Goal: Navigation & Orientation: Find specific page/section

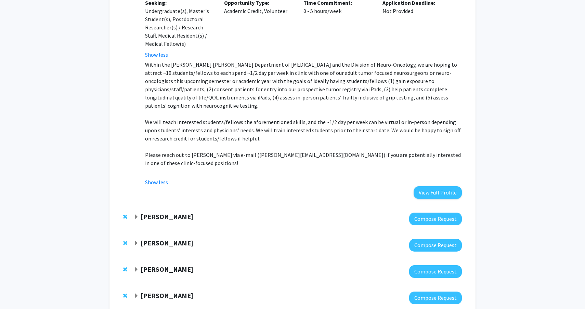
scroll to position [737, 0]
click at [232, 212] on div at bounding box center [297, 218] width 328 height 13
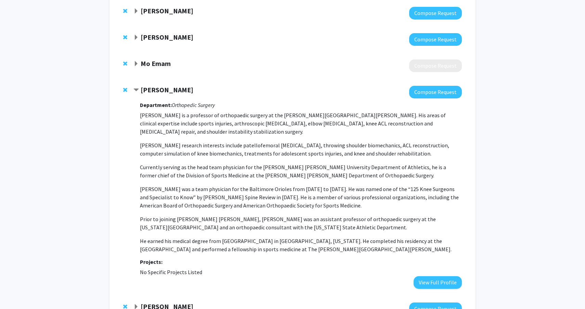
scroll to position [1045, 0]
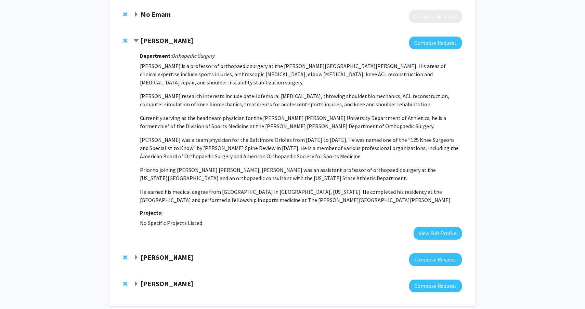
click at [166, 279] on strong "[PERSON_NAME]" at bounding box center [167, 283] width 53 height 9
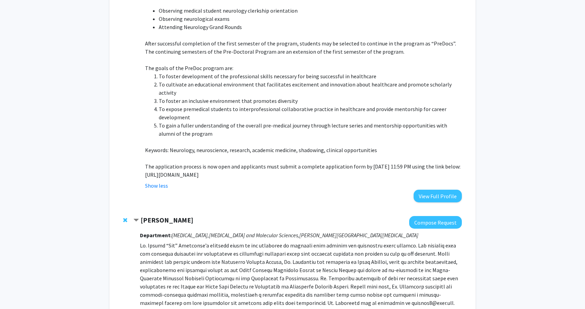
scroll to position [351, 0]
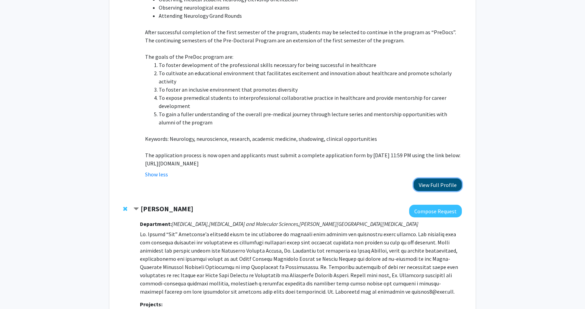
click at [430, 179] on button "View Full Profile" at bounding box center [438, 185] width 48 height 13
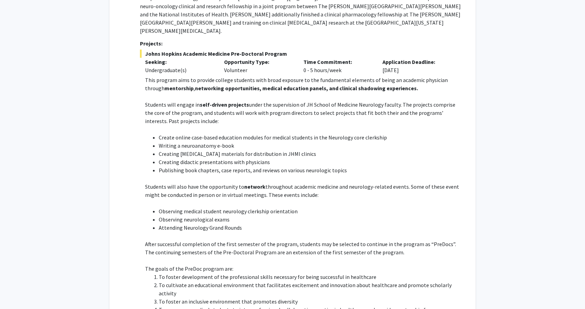
scroll to position [0, 0]
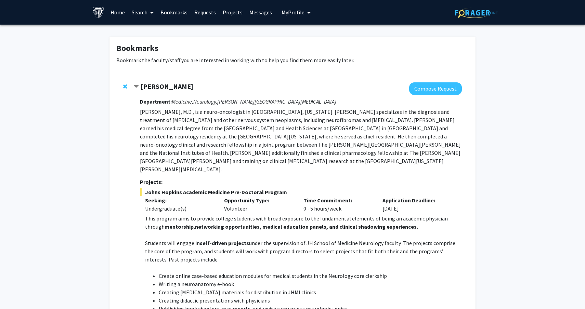
click at [157, 87] on strong "[PERSON_NAME]" at bounding box center [167, 86] width 53 height 9
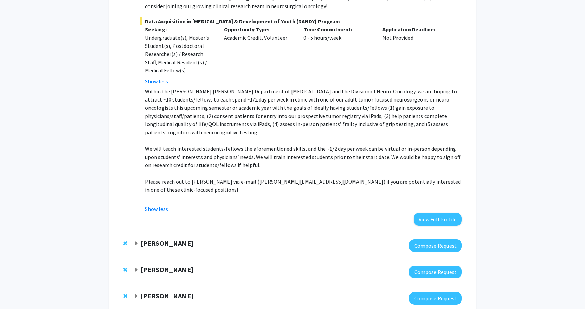
scroll to position [267, 0]
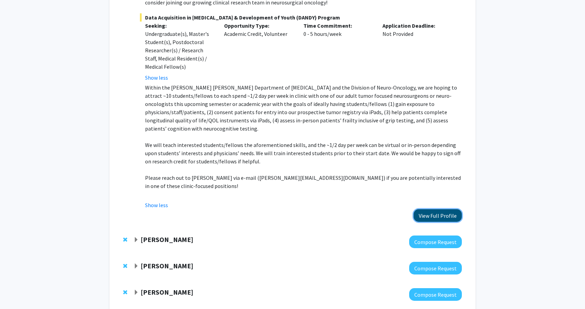
click at [431, 209] on button "View Full Profile" at bounding box center [438, 215] width 48 height 13
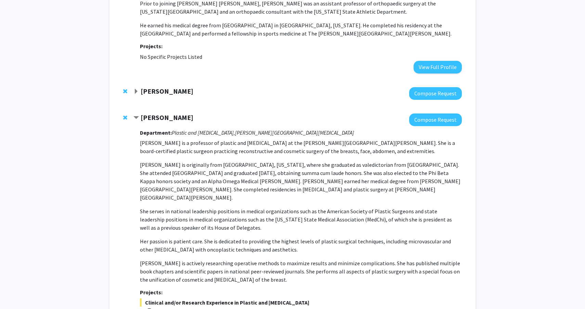
scroll to position [763, 0]
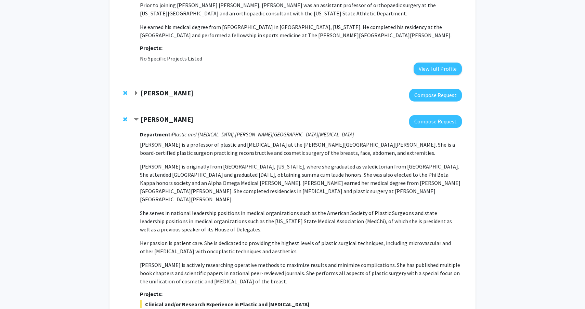
click at [176, 115] on strong "[PERSON_NAME]" at bounding box center [167, 119] width 53 height 9
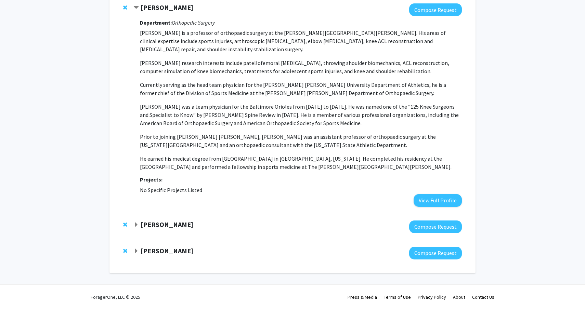
scroll to position [614, 0]
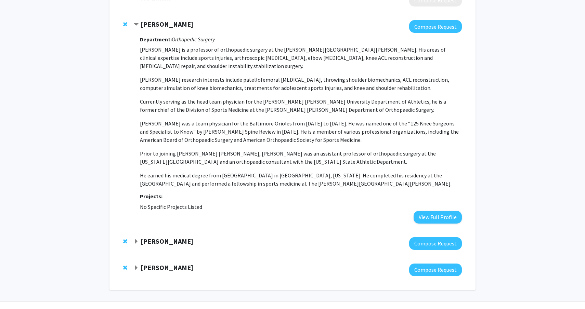
click at [163, 237] on strong "[PERSON_NAME]" at bounding box center [167, 241] width 53 height 9
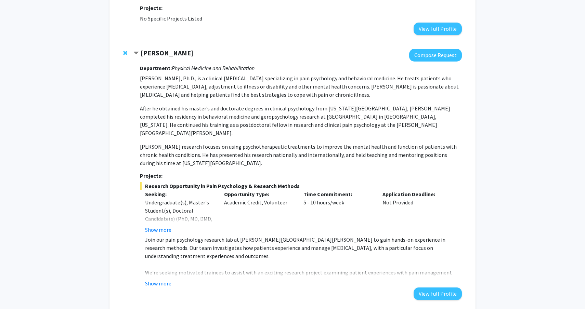
scroll to position [804, 0]
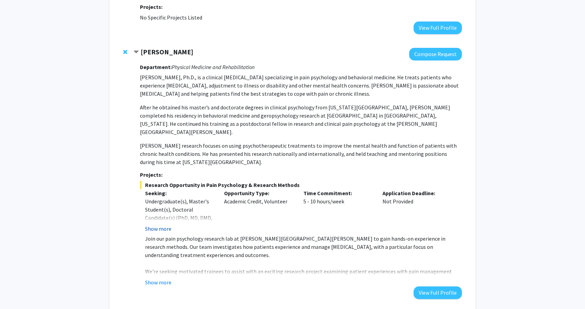
click at [158, 225] on button "Show more" at bounding box center [158, 229] width 26 height 8
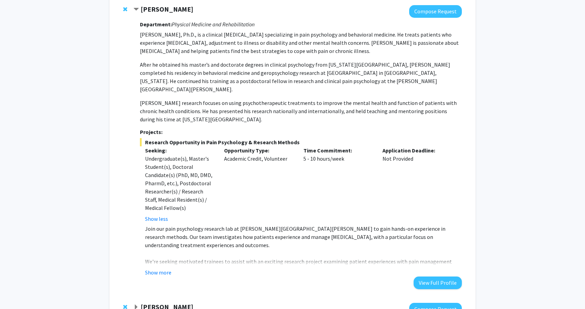
scroll to position [847, 0]
click at [157, 268] on button "Show more" at bounding box center [158, 272] width 26 height 8
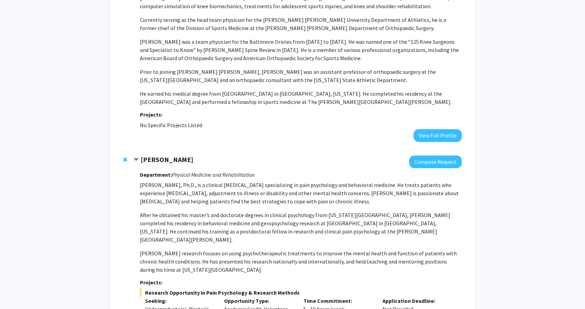
scroll to position [587, 0]
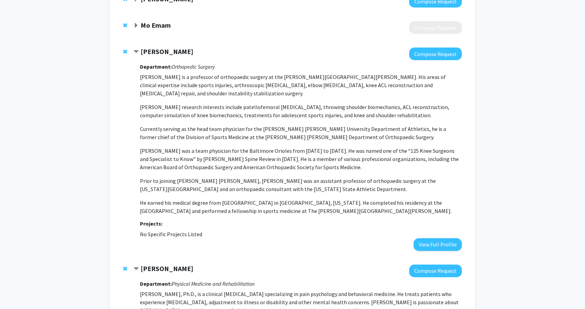
click at [171, 264] on strong "[PERSON_NAME]" at bounding box center [167, 268] width 53 height 9
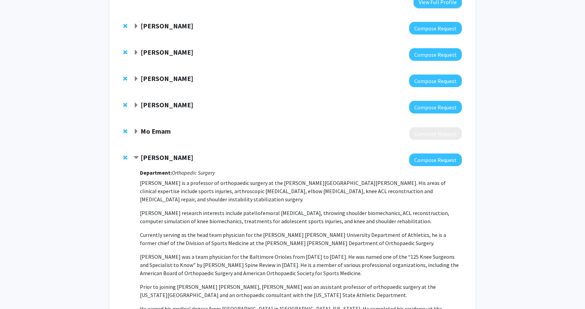
scroll to position [480, 0]
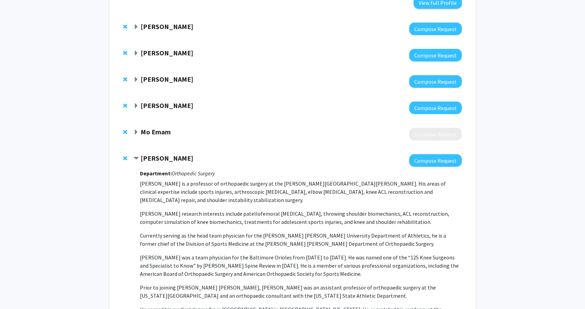
click at [160, 128] on strong "Mo Emam" at bounding box center [156, 132] width 30 height 9
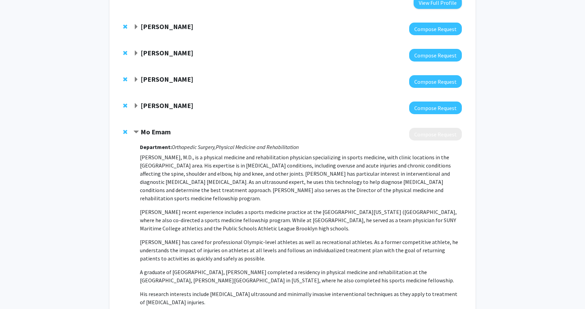
click at [160, 128] on strong "Mo Emam" at bounding box center [156, 132] width 30 height 9
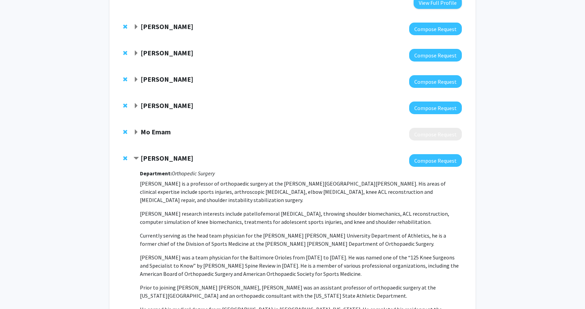
click at [161, 101] on strong "[PERSON_NAME]" at bounding box center [167, 105] width 53 height 9
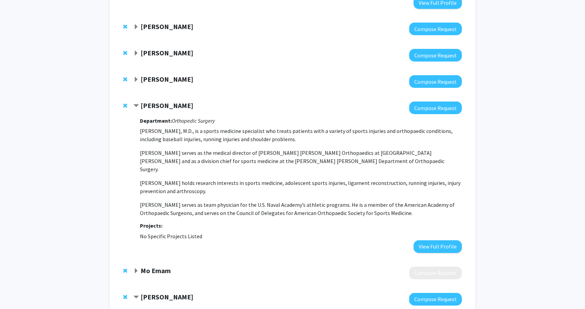
click at [162, 101] on strong "[PERSON_NAME]" at bounding box center [167, 105] width 53 height 9
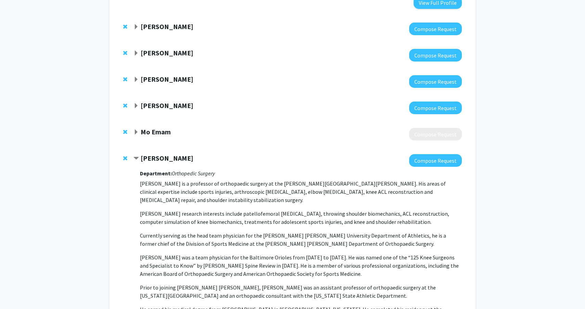
click at [163, 75] on strong "[PERSON_NAME]" at bounding box center [167, 79] width 53 height 9
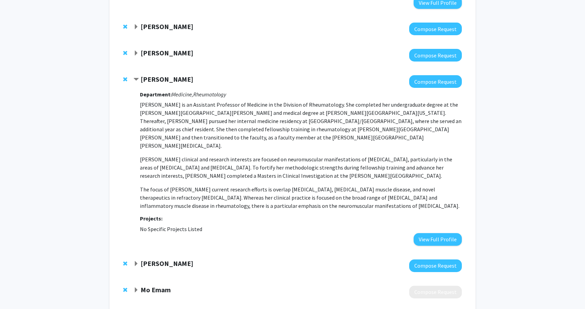
click at [163, 75] on strong "[PERSON_NAME]" at bounding box center [167, 79] width 53 height 9
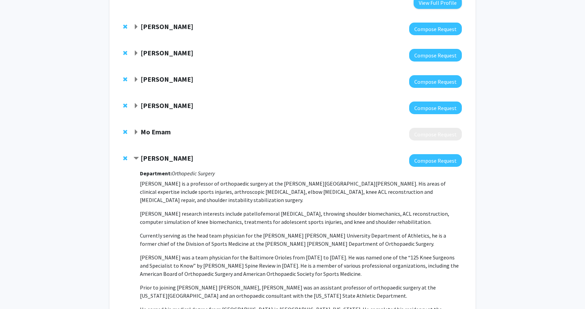
click at [164, 49] on div "[PERSON_NAME]" at bounding box center [207, 53] width 148 height 9
click at [165, 49] on strong "[PERSON_NAME]" at bounding box center [167, 53] width 53 height 9
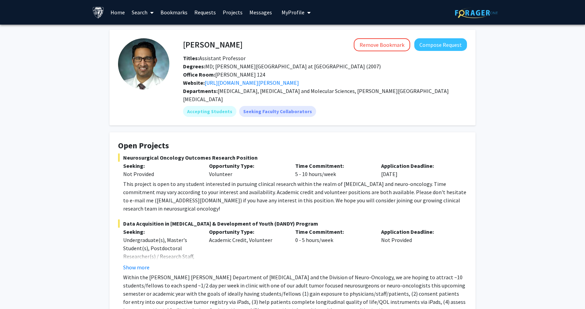
click at [358, 180] on div "This project is open to any student interested in pursuing clinical research wi…" at bounding box center [295, 196] width 344 height 33
click at [355, 196] on div "This project is open to any student interested in pursuing clinical research wi…" at bounding box center [295, 196] width 344 height 33
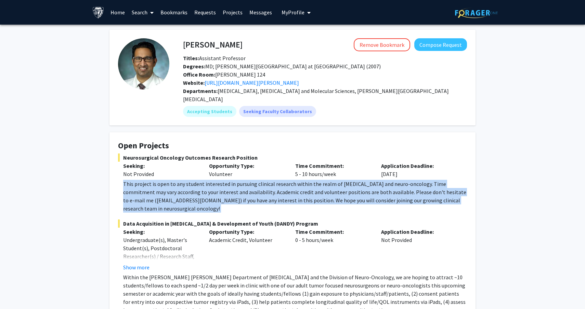
click at [355, 196] on div "This project is open to any student interested in pursuing clinical research wi…" at bounding box center [295, 196] width 344 height 33
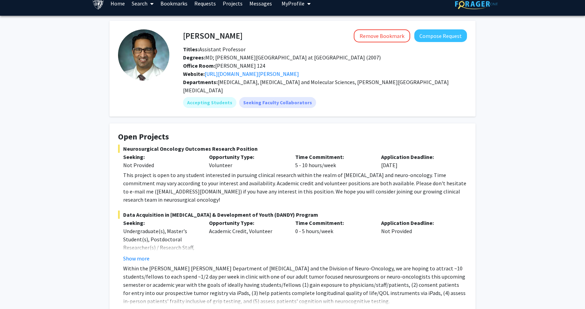
scroll to position [42, 0]
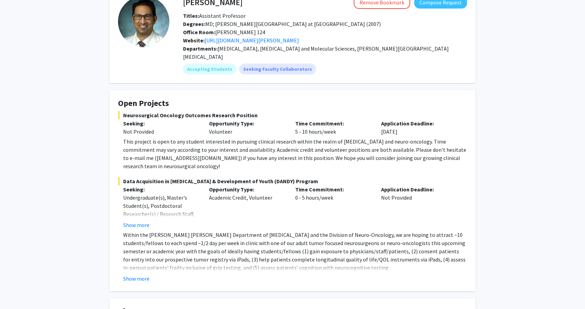
click at [135, 233] on p "Within the [PERSON_NAME] [PERSON_NAME] Department of [MEDICAL_DATA] and the Div…" at bounding box center [295, 251] width 344 height 41
click at [133, 221] on button "Show more" at bounding box center [136, 225] width 26 height 8
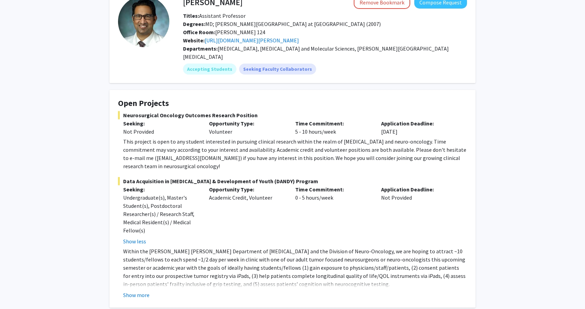
scroll to position [74, 0]
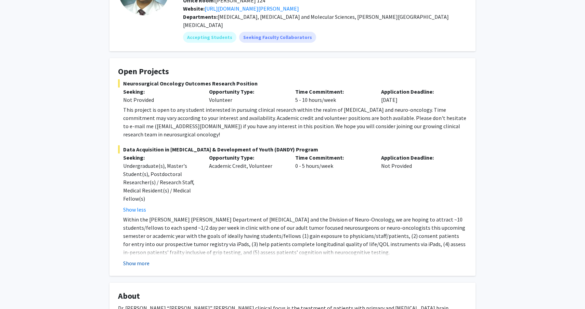
click at [139, 259] on button "Show more" at bounding box center [136, 263] width 26 height 8
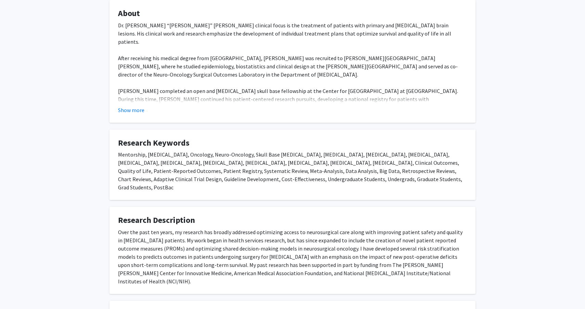
scroll to position [468, 0]
